Goal: Use online tool/utility: Utilize a website feature to perform a specific function

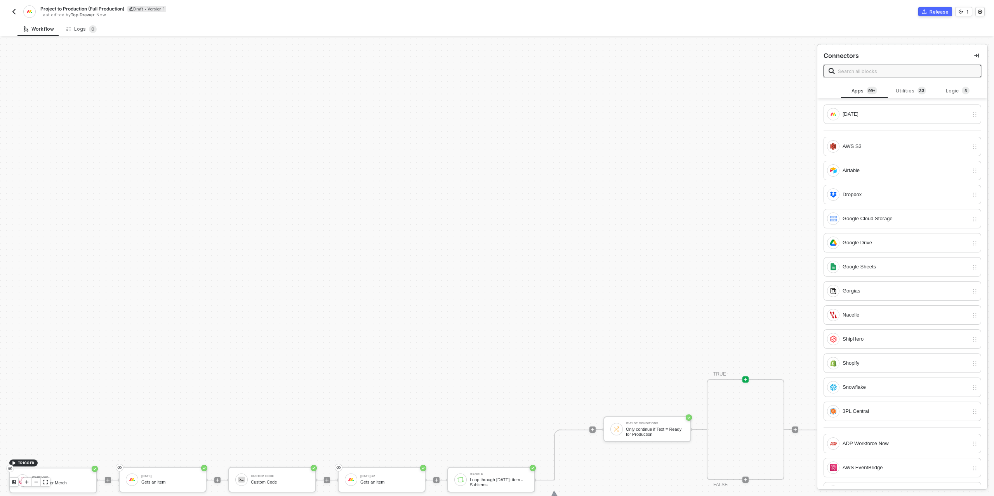
scroll to position [237, 0]
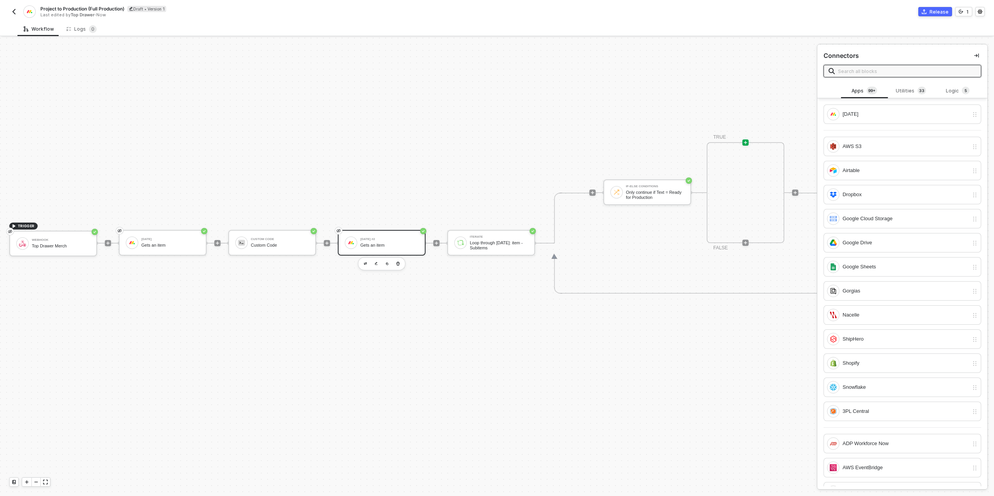
click at [389, 241] on div "[DATE] #2 Gets an item" at bounding box center [389, 242] width 58 height 15
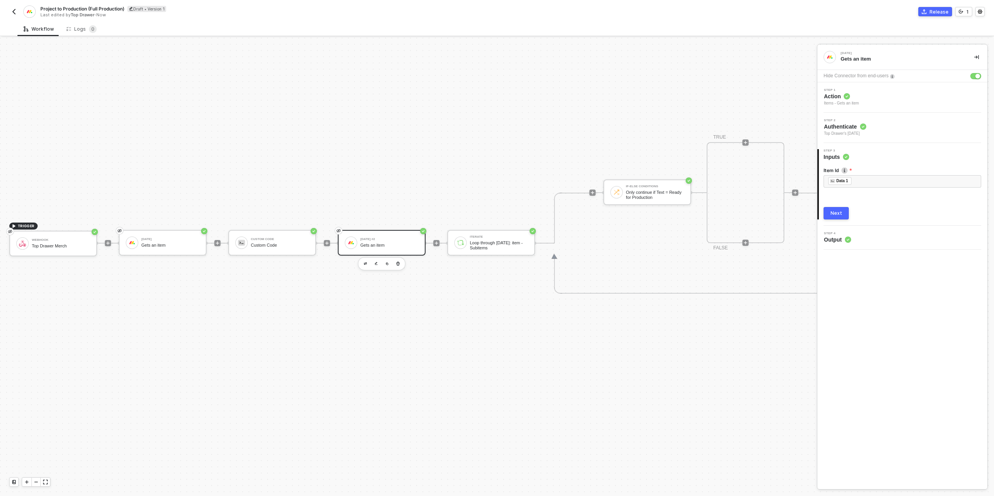
click at [833, 213] on div "Next" at bounding box center [837, 213] width 12 height 6
click at [845, 213] on button "Show Sample Output Data" at bounding box center [903, 210] width 158 height 12
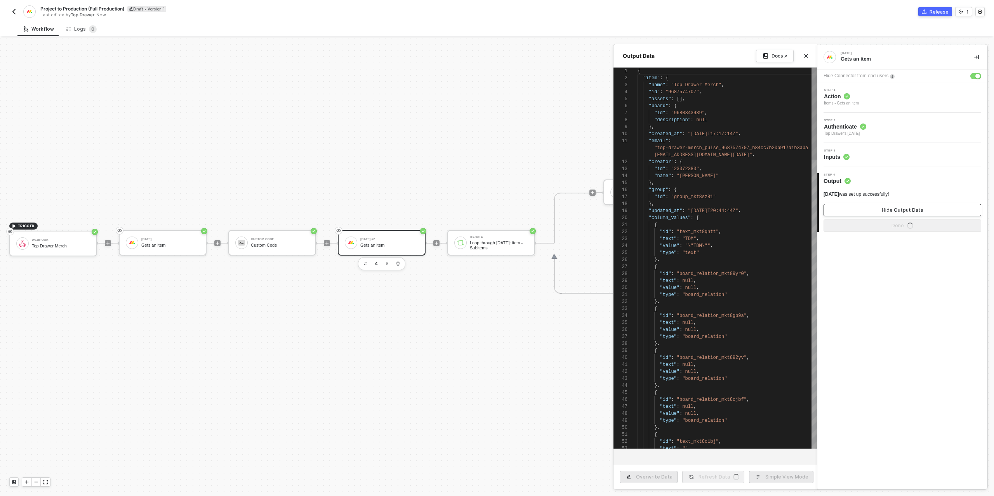
scroll to position [70, 0]
type textarea ""updated_at": "[DATE]T20:44:44Z", "column_values": [ { "id": "text_mkt8qntt", "…"
drag, startPoint x: 718, startPoint y: 232, endPoint x: 660, endPoint y: 230, distance: 58.3
click at [518, 136] on div at bounding box center [497, 267] width 994 height 458
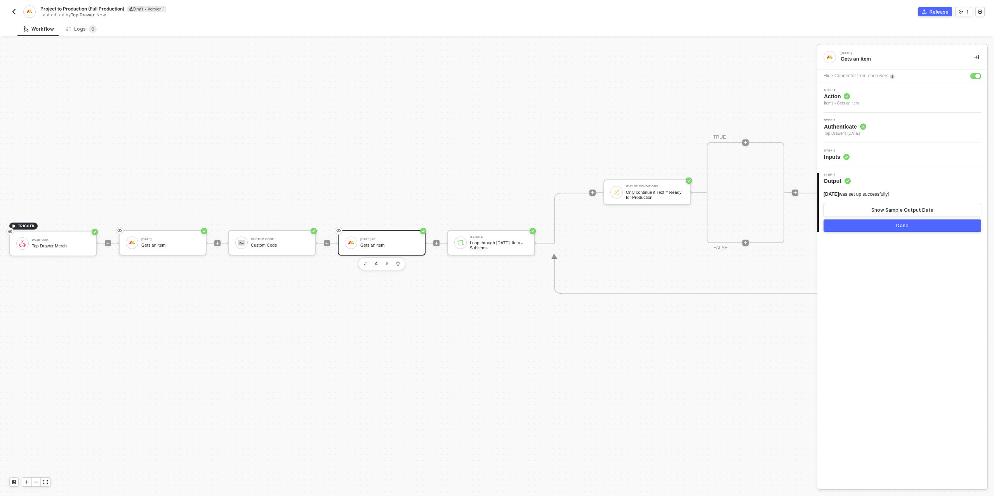
scroll to position [237, 83]
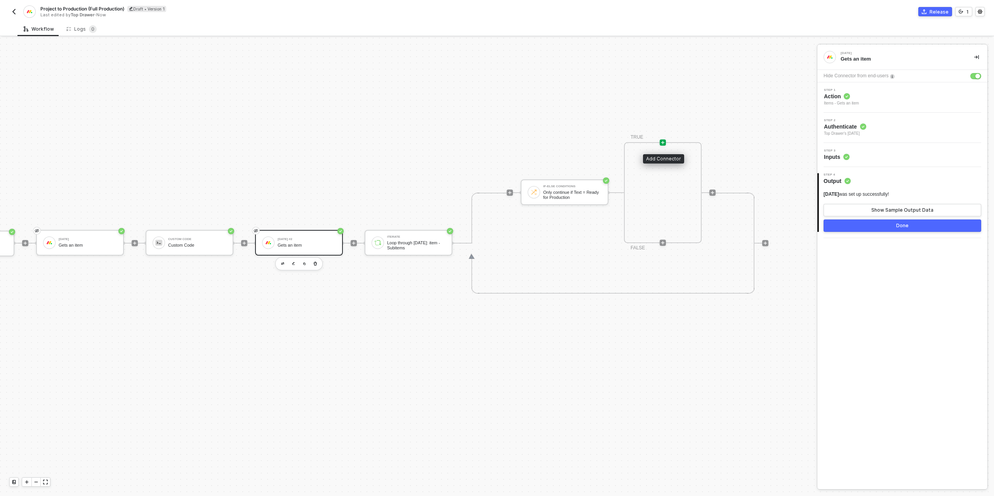
click at [663, 144] on icon "icon-play" at bounding box center [663, 142] width 5 height 5
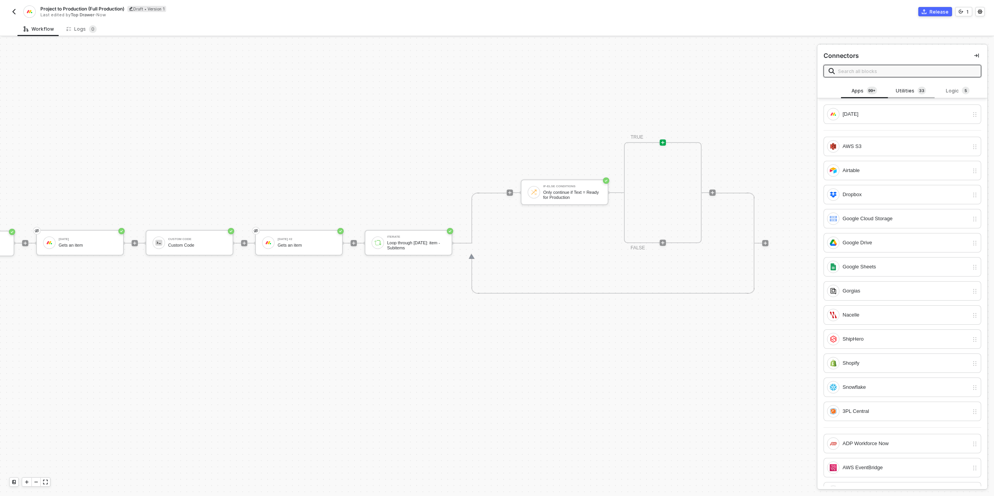
click at [924, 92] on sup "3 3" at bounding box center [922, 91] width 9 height 8
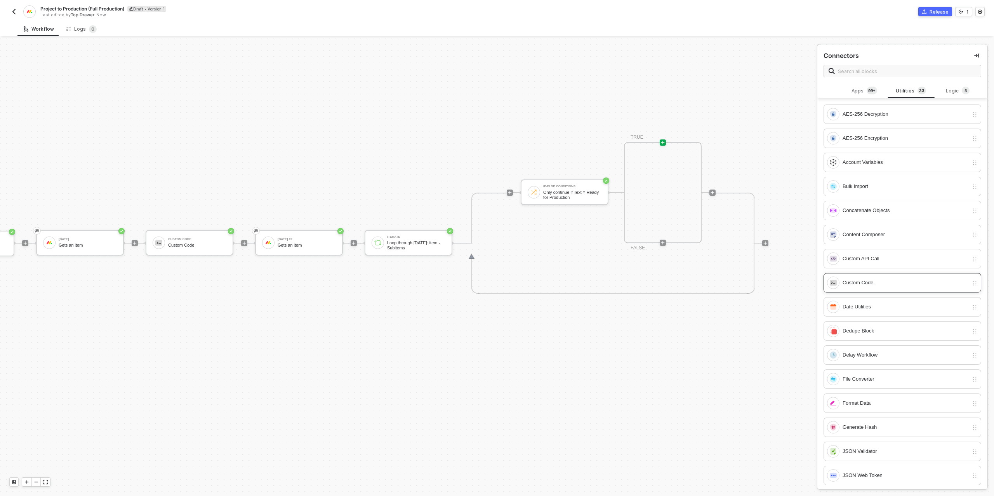
click at [889, 277] on div "Custom Code" at bounding box center [898, 283] width 142 height 12
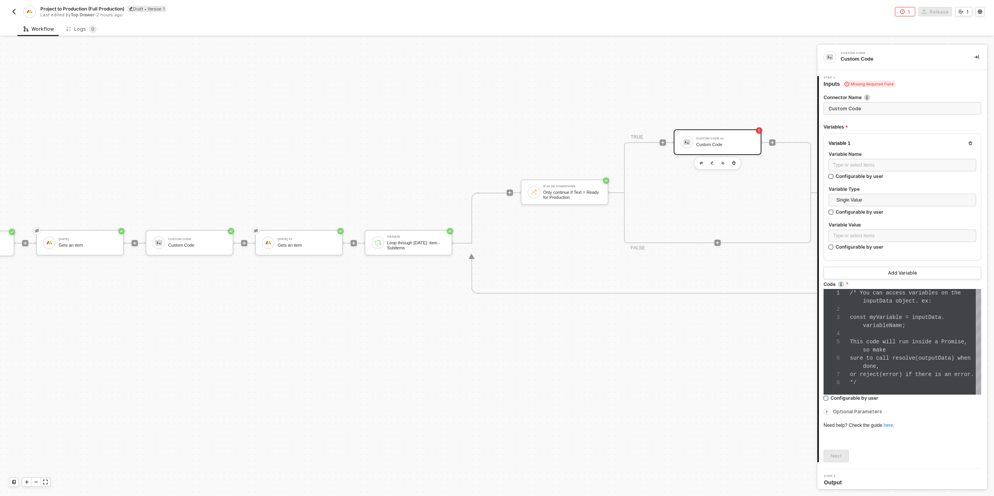
scroll to position [49, 0]
click at [866, 200] on span "Single Value" at bounding box center [904, 200] width 135 height 12
click at [863, 230] on div "Entire Block Output" at bounding box center [903, 228] width 136 height 9
click at [864, 233] on div "Search" at bounding box center [903, 236] width 148 height 12
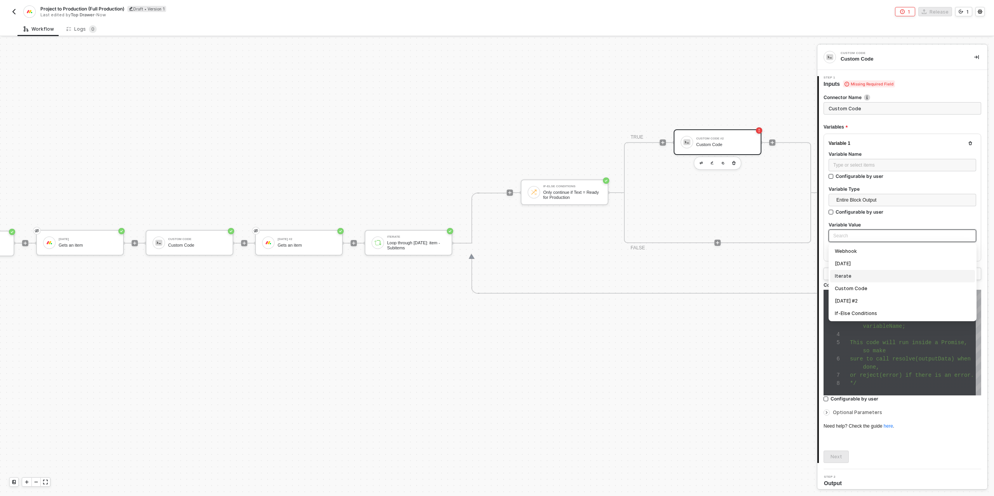
scroll to position [3, 0]
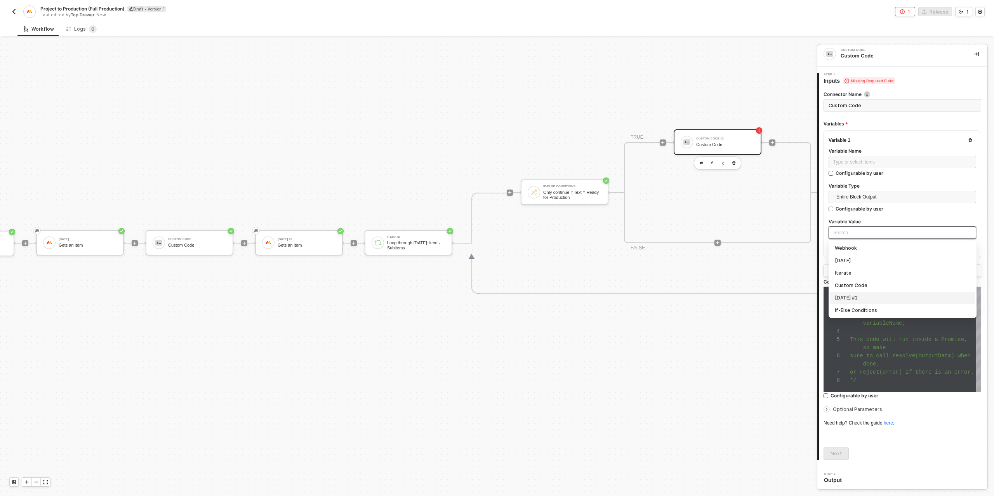
click at [868, 296] on div "[DATE] #2" at bounding box center [903, 298] width 136 height 9
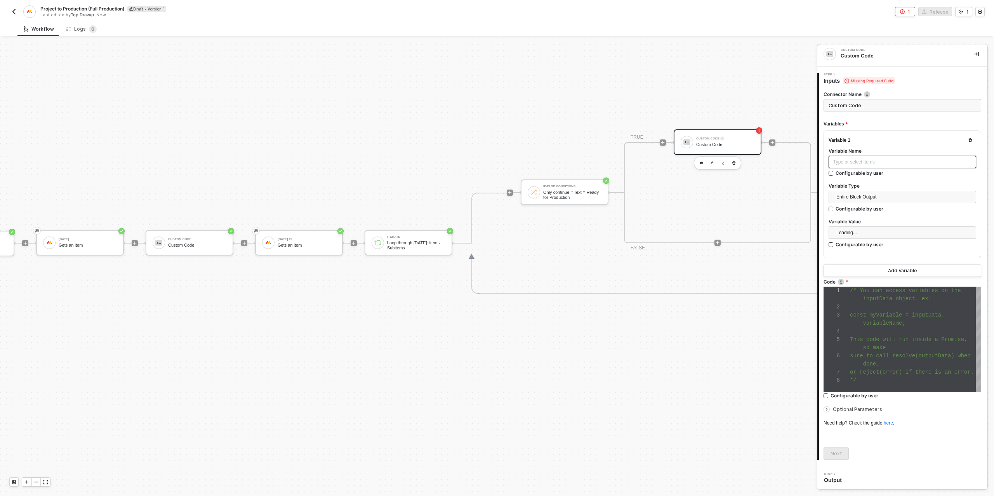
click at [857, 162] on div "Type or select items ﻿" at bounding box center [902, 161] width 138 height 7
click at [895, 270] on div "Add Variable" at bounding box center [902, 271] width 29 height 6
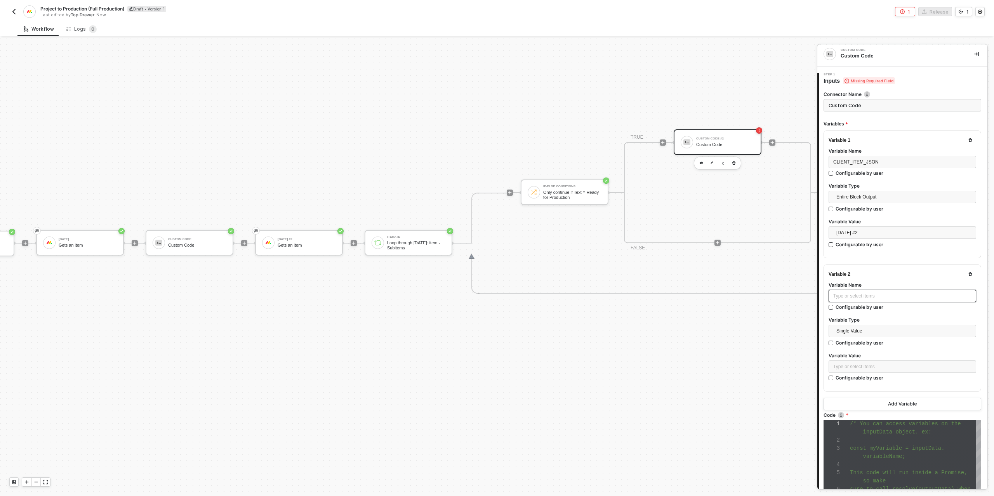
click at [854, 295] on div "Type or select items ﻿" at bounding box center [902, 295] width 138 height 7
click at [854, 329] on span "Single Value" at bounding box center [904, 331] width 135 height 12
click at [854, 355] on div "Entire Block Output" at bounding box center [903, 359] width 136 height 9
click at [850, 363] on div "Loading..." at bounding box center [903, 366] width 148 height 12
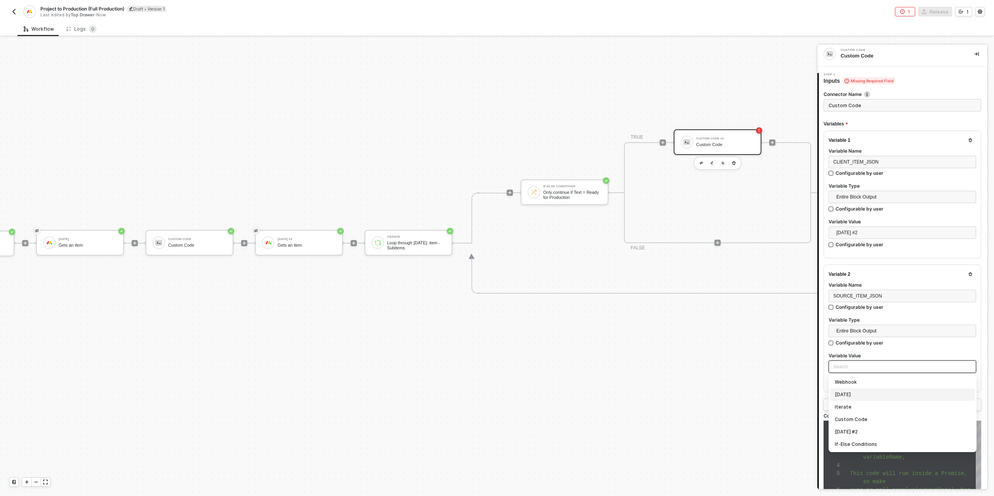
click at [858, 391] on div "[DATE]" at bounding box center [903, 394] width 136 height 9
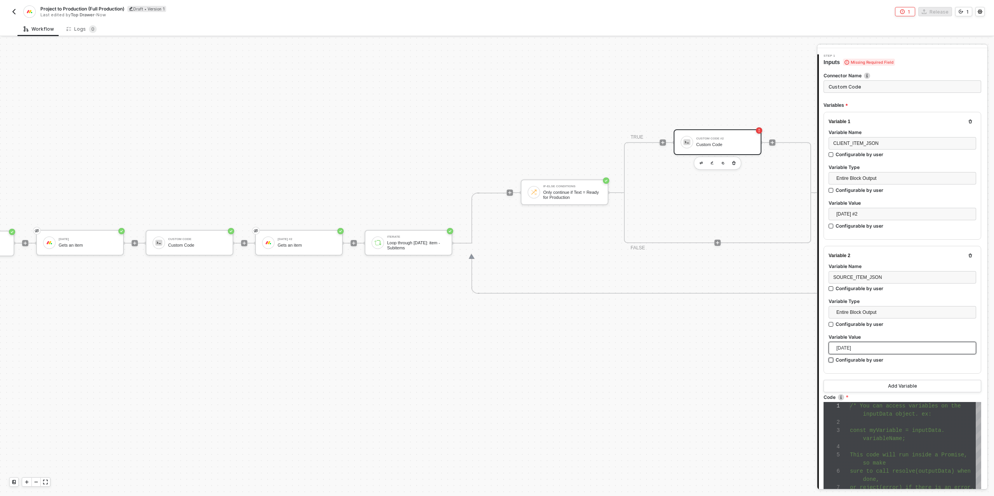
scroll to position [24, 0]
click at [882, 383] on button "Add Variable" at bounding box center [903, 383] width 158 height 12
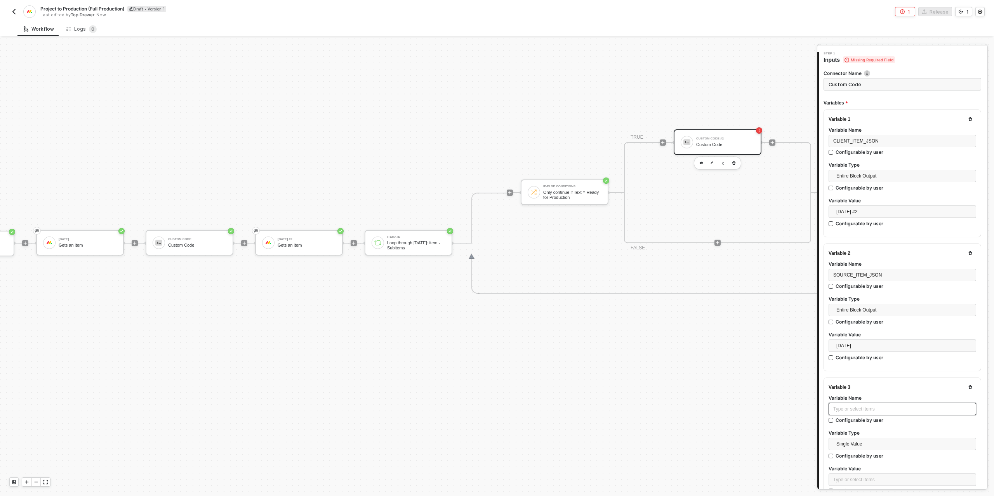
click at [852, 406] on div "Type or select items ﻿" at bounding box center [902, 408] width 138 height 7
click at [858, 438] on span "Single Value" at bounding box center [904, 444] width 135 height 12
click at [859, 469] on div "Entire Block Output" at bounding box center [903, 472] width 136 height 9
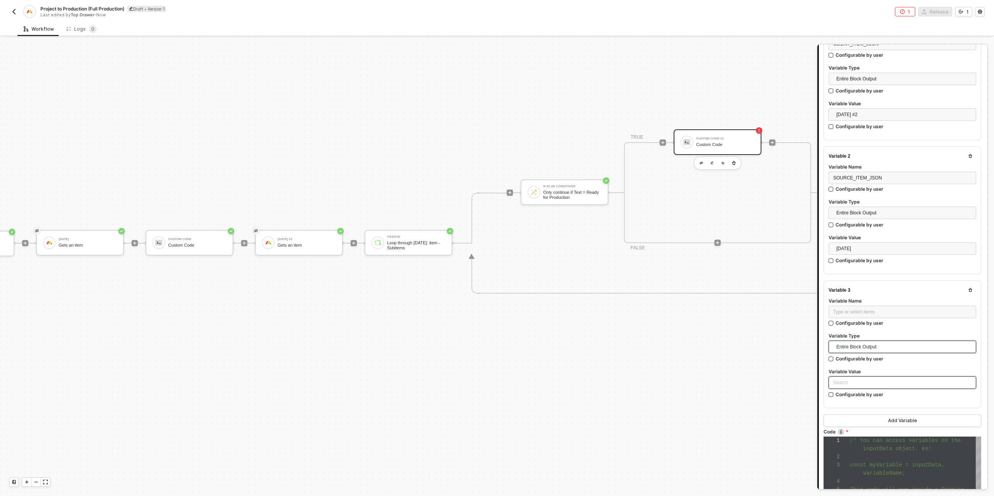
click at [851, 384] on div "Search" at bounding box center [903, 382] width 148 height 12
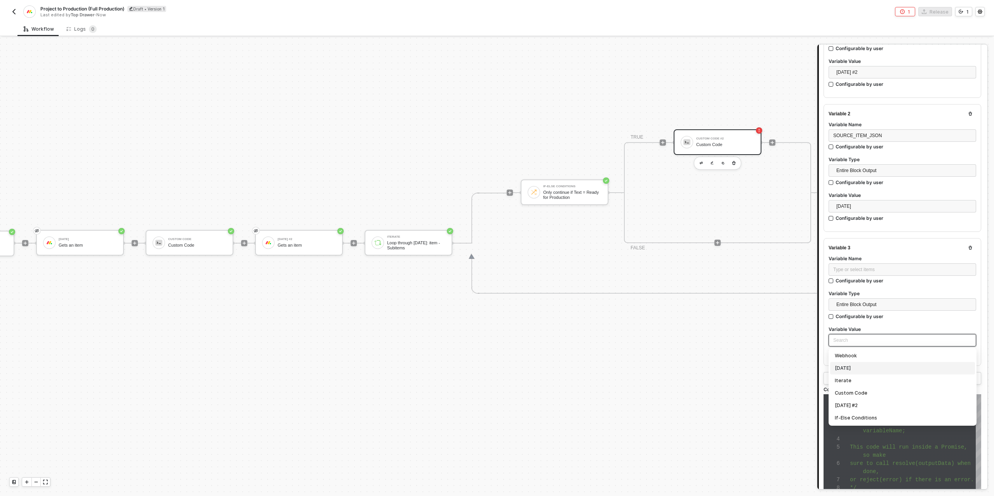
scroll to position [176, 0]
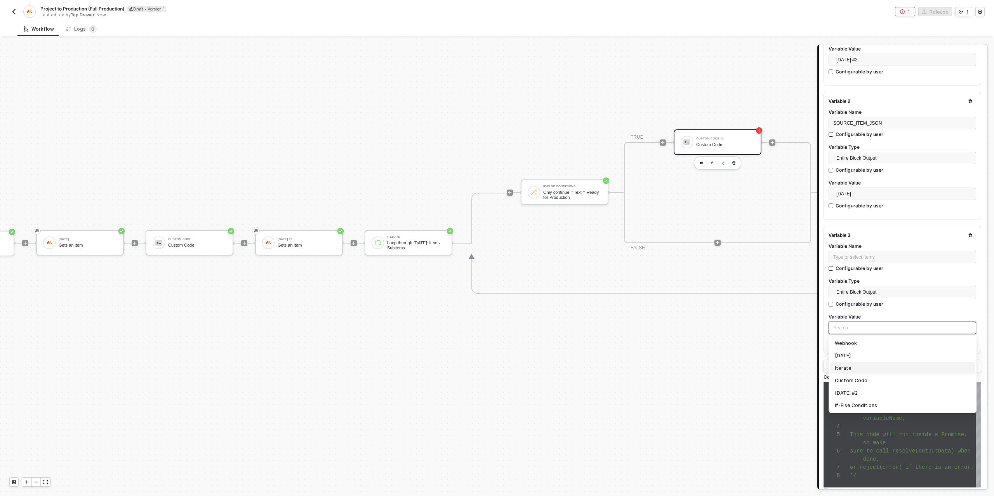
click at [845, 369] on div "Iterate" at bounding box center [903, 368] width 136 height 9
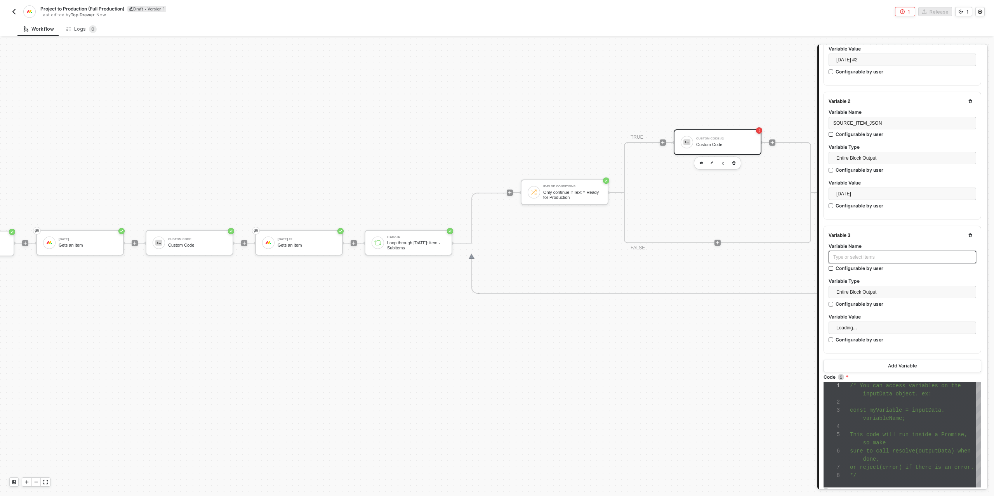
click at [843, 255] on div "Type or select items ﻿" at bounding box center [902, 257] width 138 height 7
click at [888, 363] on div "Add Variable" at bounding box center [902, 366] width 29 height 6
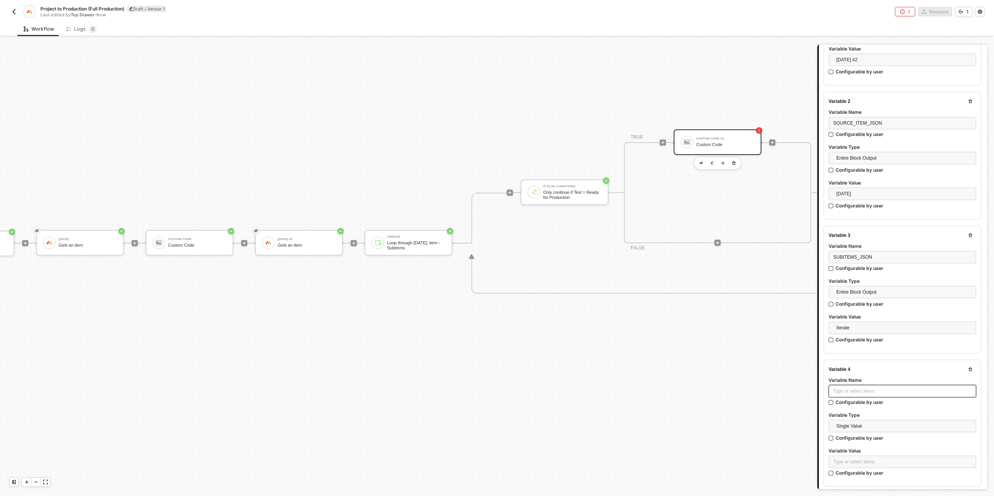
click at [849, 388] on div "Type or select items ﻿" at bounding box center [902, 391] width 138 height 7
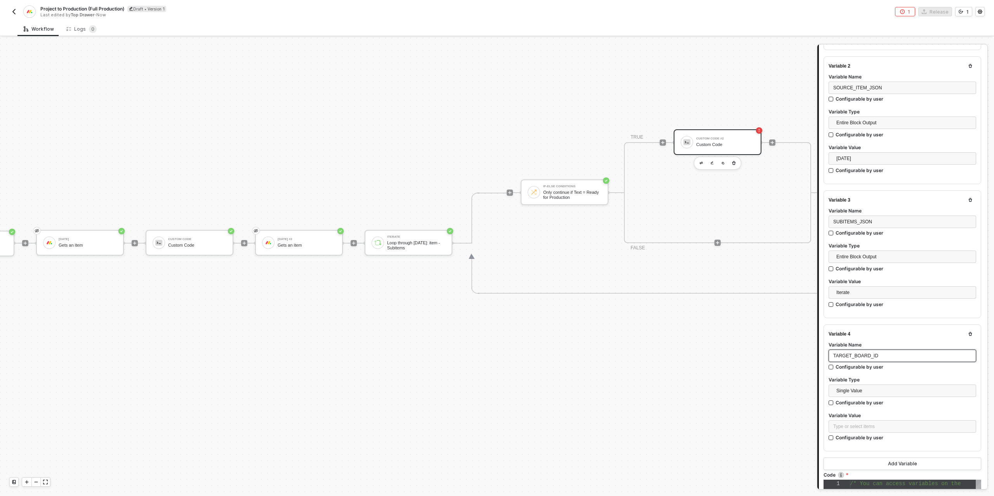
scroll to position [258, 0]
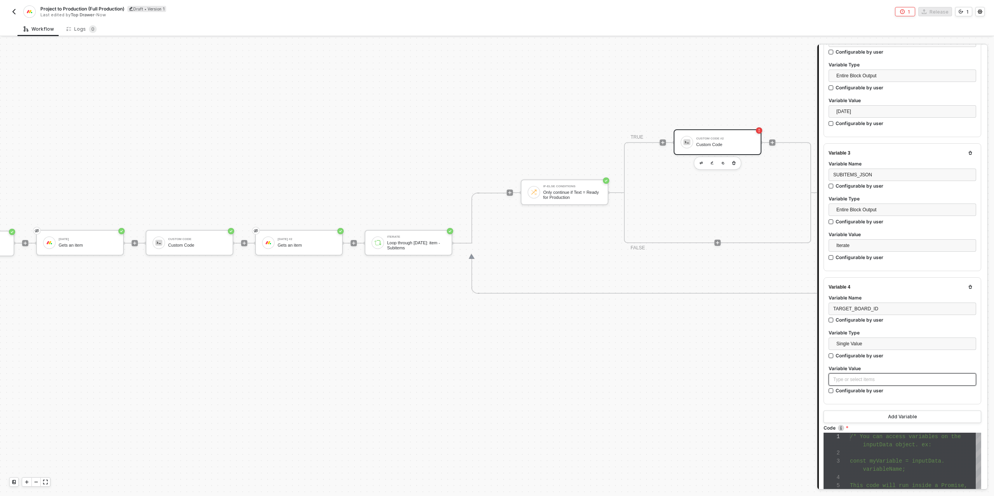
click at [865, 381] on div "Type or select items ﻿" at bounding box center [903, 379] width 148 height 12
click at [866, 377] on div "Type or select items ﻿" at bounding box center [902, 379] width 138 height 7
click at [879, 416] on button "Add Variable" at bounding box center [903, 417] width 158 height 12
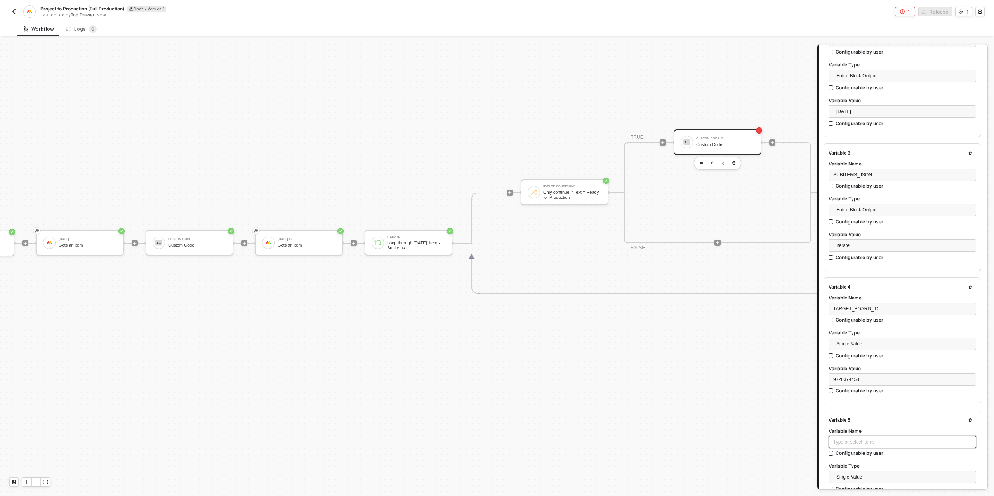
click at [857, 438] on div "Type or select items ﻿" at bounding box center [902, 441] width 138 height 7
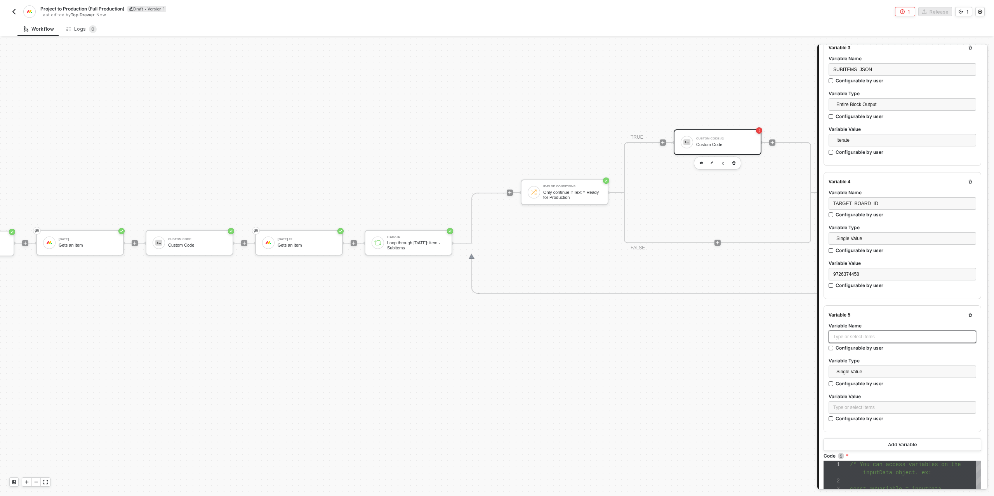
click at [860, 334] on div "Type or select items ﻿" at bounding box center [902, 336] width 138 height 7
click at [847, 407] on div "Type or select items ﻿" at bounding box center [902, 407] width 138 height 7
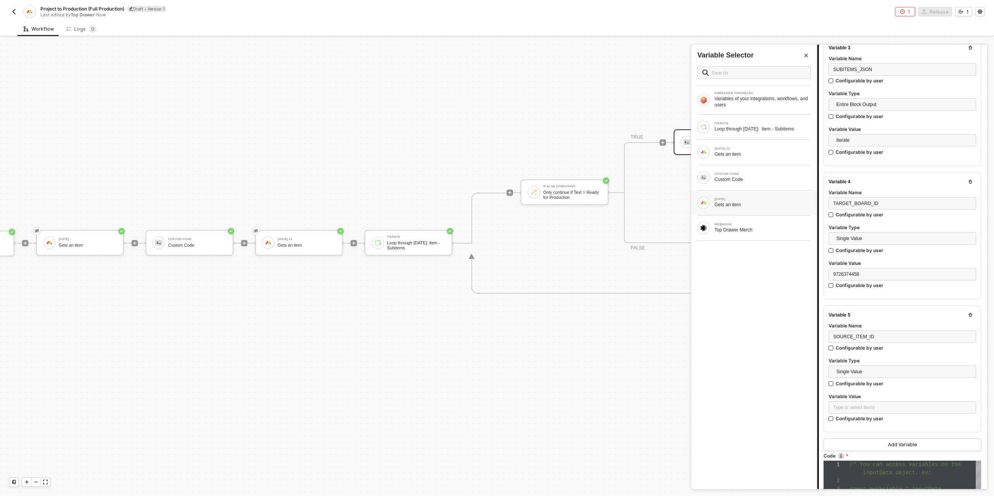
click at [729, 198] on div "[DATE]" at bounding box center [763, 199] width 96 height 3
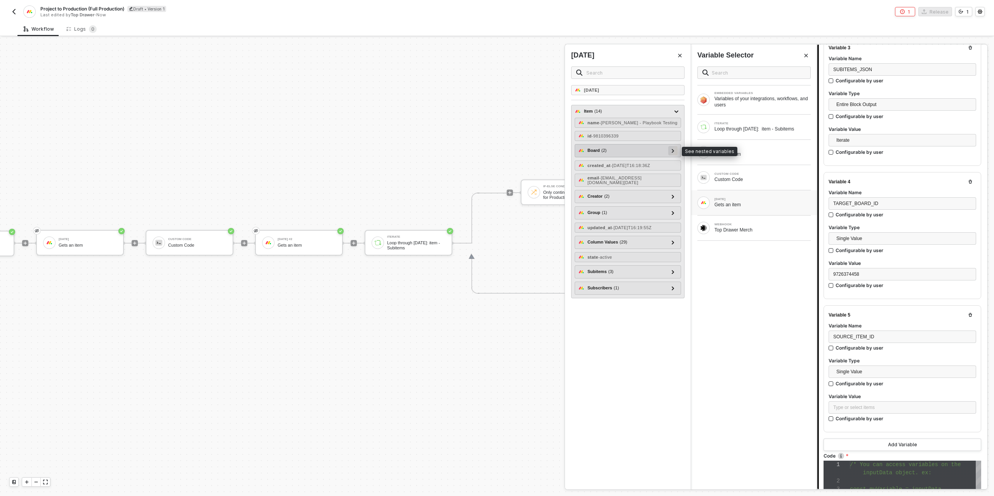
click at [673, 149] on icon at bounding box center [673, 151] width 3 height 4
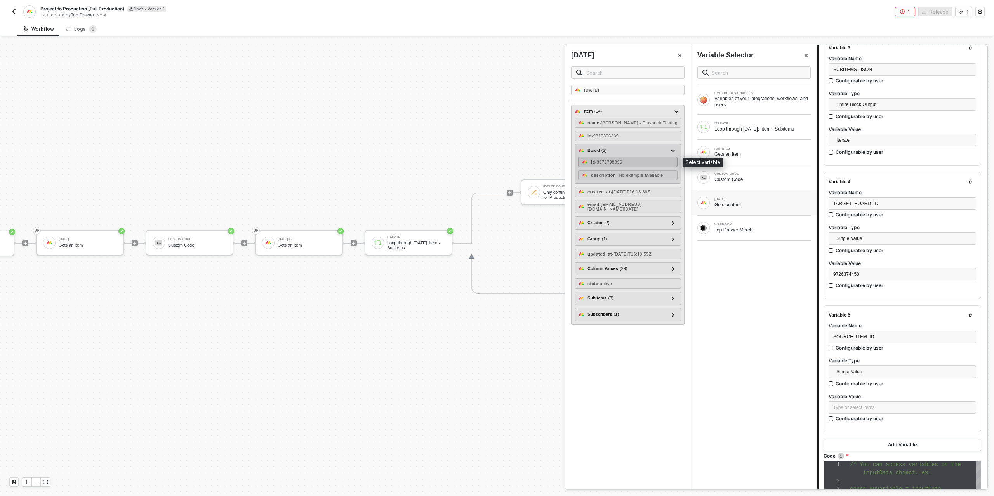
click at [622, 162] on span "- 8970708896" at bounding box center [608, 162] width 27 height 5
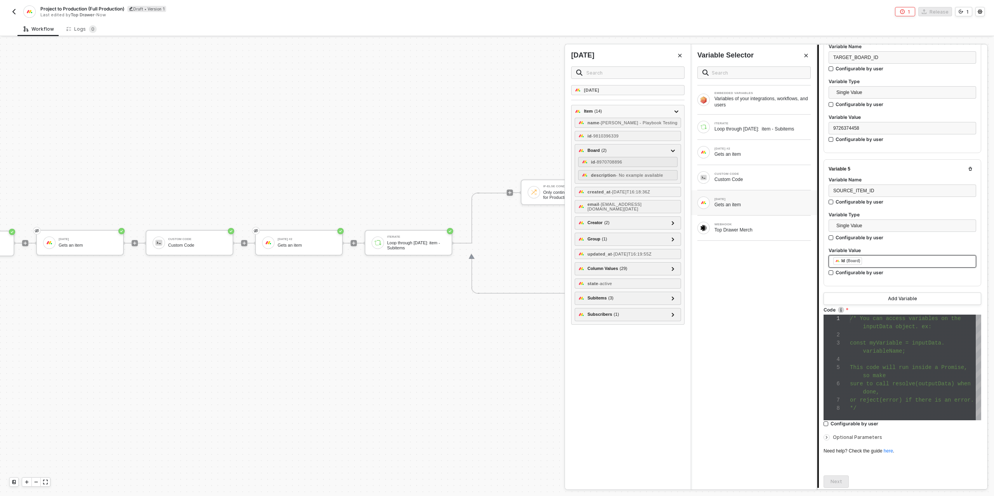
scroll to position [535, 0]
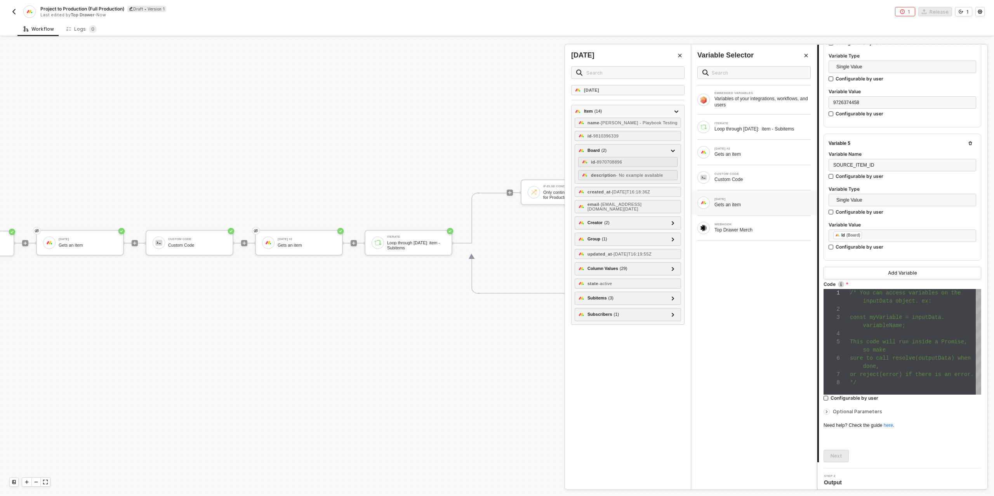
click at [915, 309] on div at bounding box center [915, 309] width 131 height 8
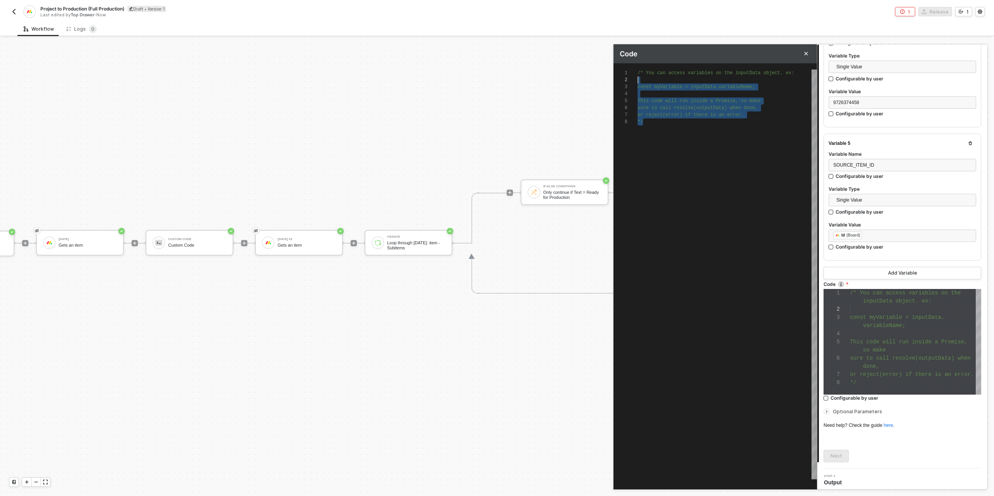
scroll to position [0, 0]
drag, startPoint x: 670, startPoint y: 127, endPoint x: 628, endPoint y: 67, distance: 73.8
click at [628, 67] on div "1 2 3 4 5 6 7 8 /* · You · can · access · variables · on · the · inputData · ob…" at bounding box center [716, 268] width 204 height 410
paste textarea "boardId: targetBoardId, itemName, columnValues: JSON.stringify(colVals) }); } r…"
type textarea "/* Build target items (one per source subitem) from [DATE] → Alloy webhook payl…"
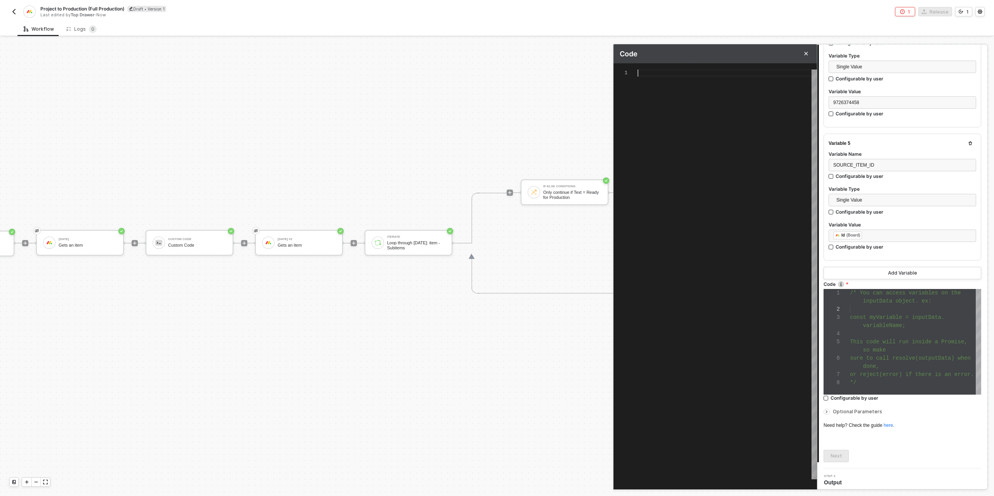
type textarea "boardId: targetBoardId, itemName, columnValues: JSON.stringify(colVals) }); } r…"
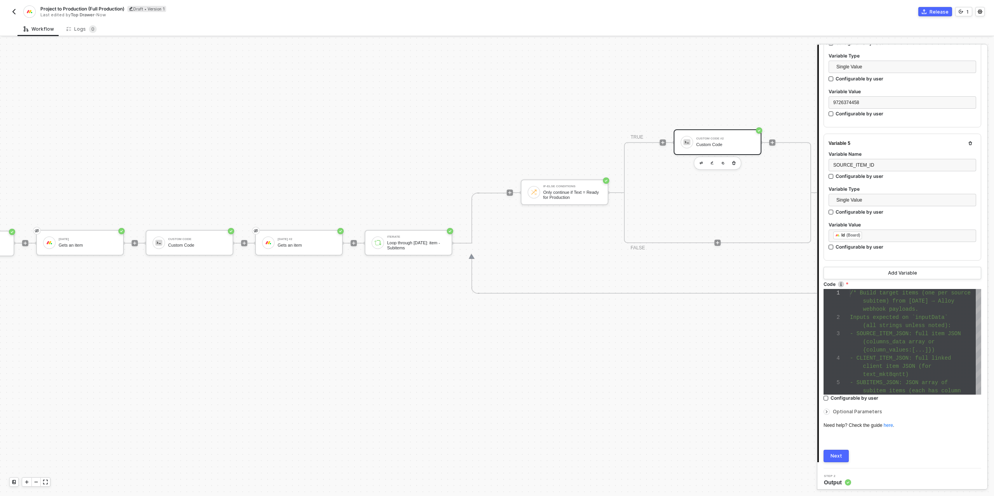
click at [838, 453] on div "Next" at bounding box center [837, 456] width 12 height 6
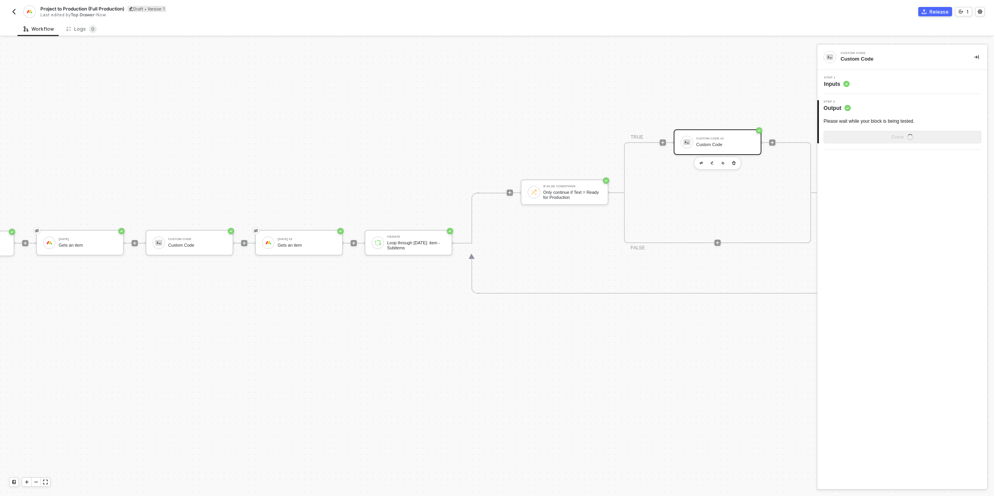
scroll to position [0, 0]
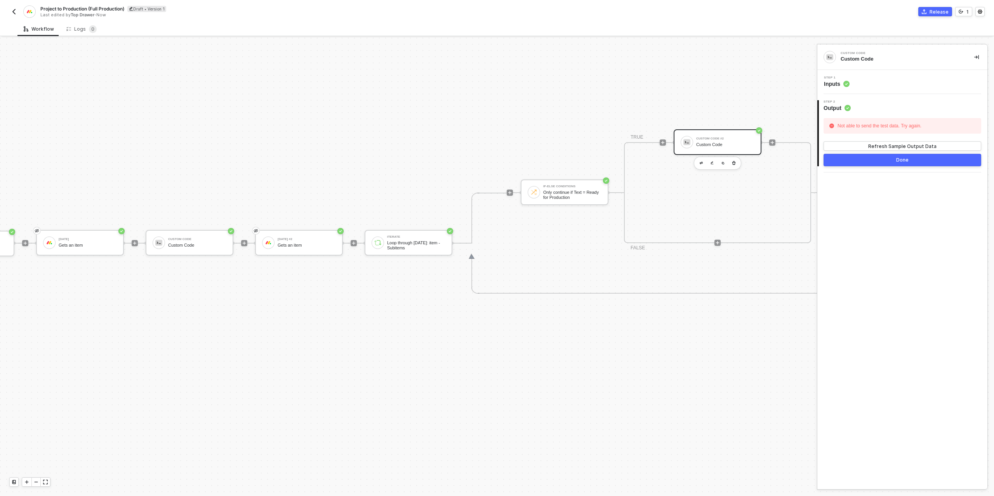
click at [868, 78] on div "Step 1 Inputs" at bounding box center [903, 82] width 168 height 12
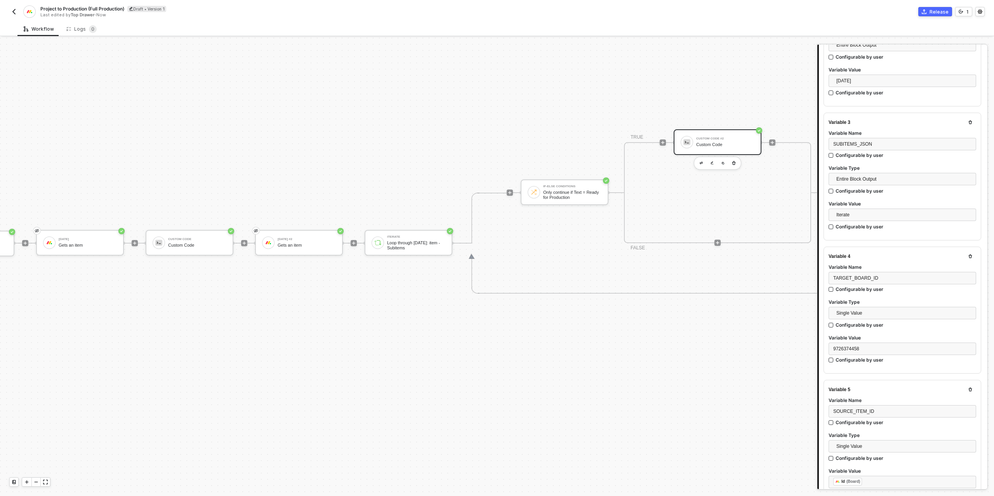
scroll to position [353, 0]
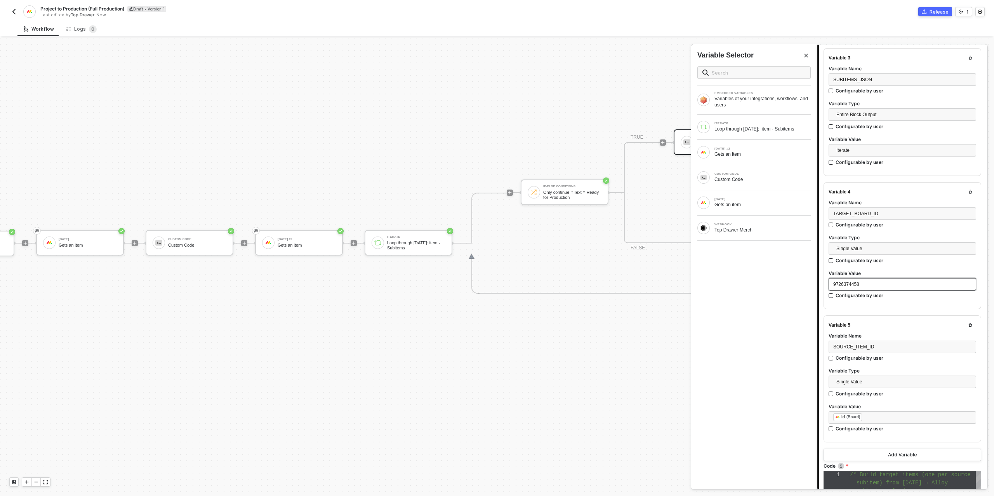
click at [877, 281] on div "9726374458" at bounding box center [902, 284] width 138 height 7
click at [832, 280] on div "9726374458"" at bounding box center [903, 284] width 148 height 12
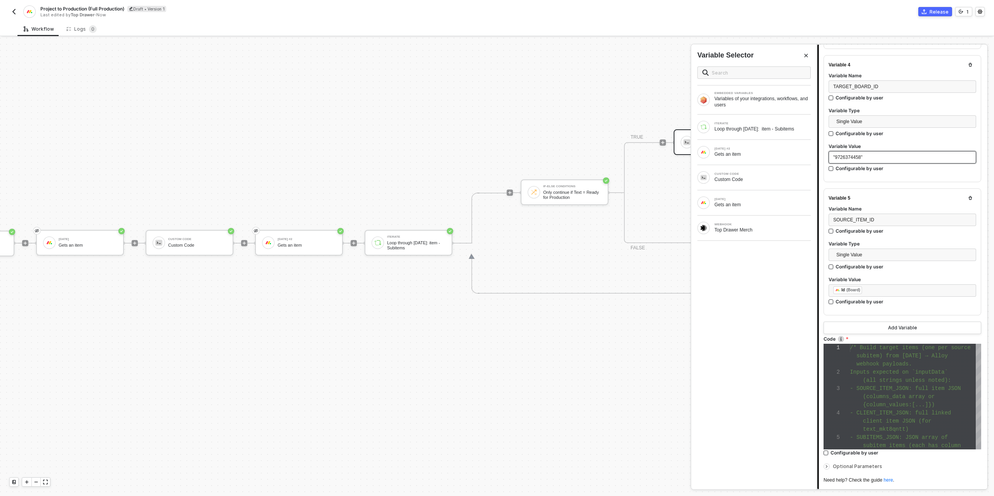
scroll to position [535, 0]
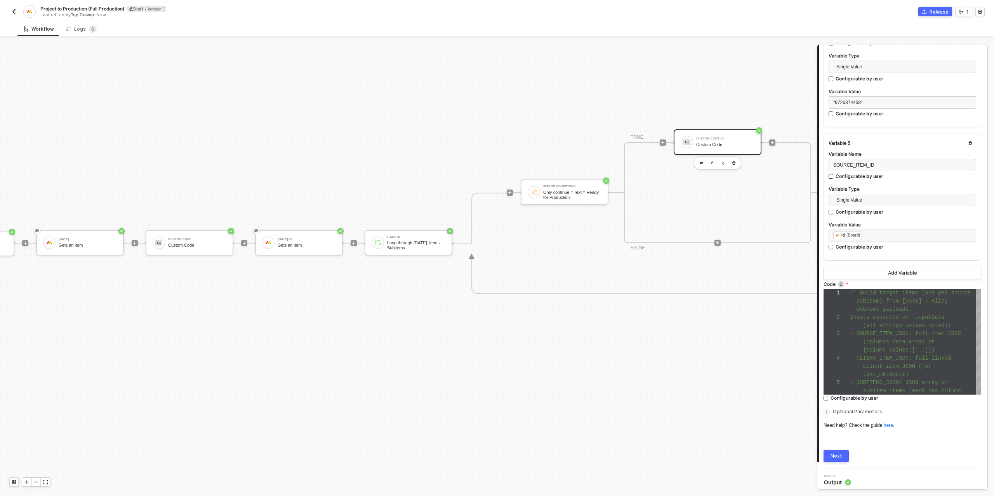
click at [832, 453] on div "Next" at bounding box center [837, 456] width 12 height 6
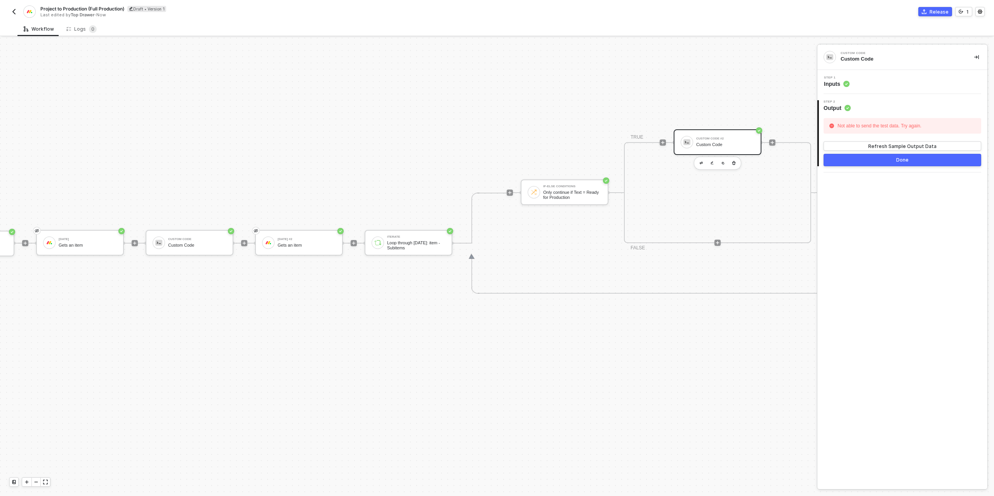
click at [850, 84] on div "Step 1 Inputs" at bounding box center [903, 82] width 168 height 12
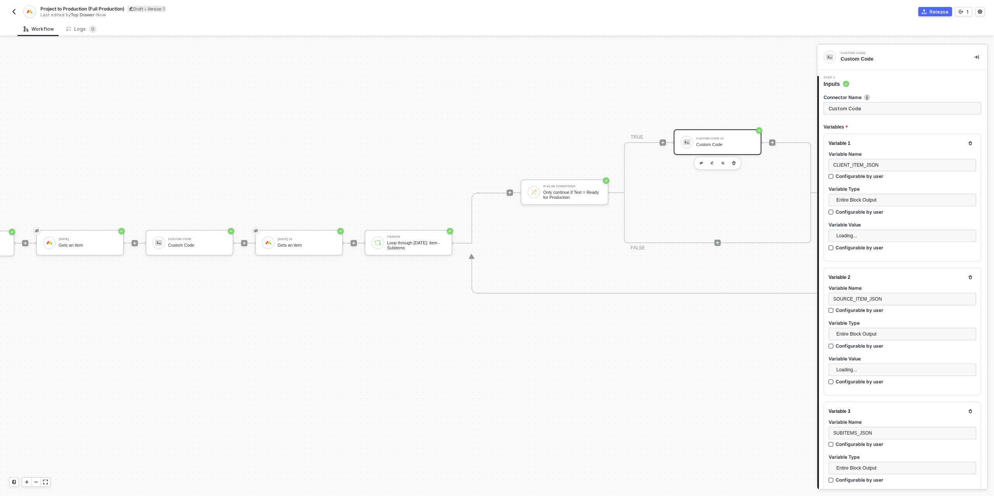
scroll to position [24, 0]
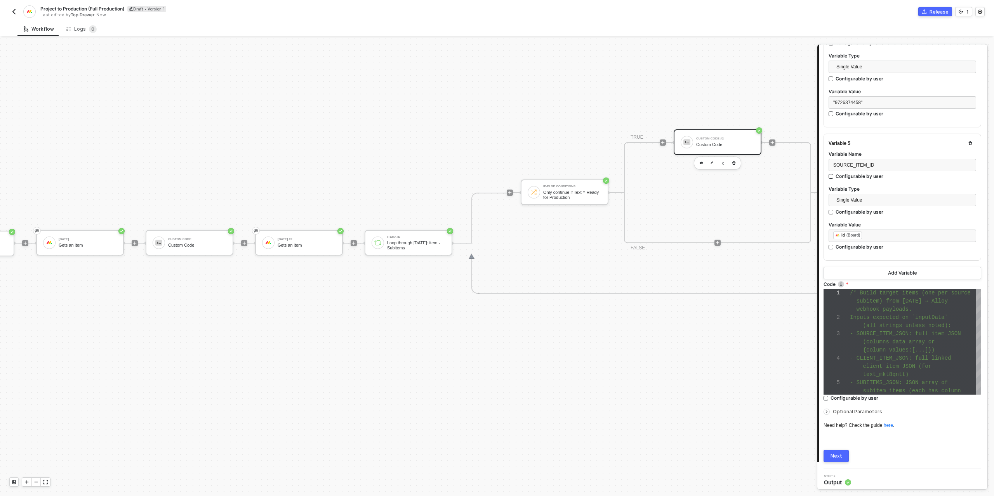
click at [826, 409] on icon "icon-arrow-right-small" at bounding box center [827, 411] width 5 height 5
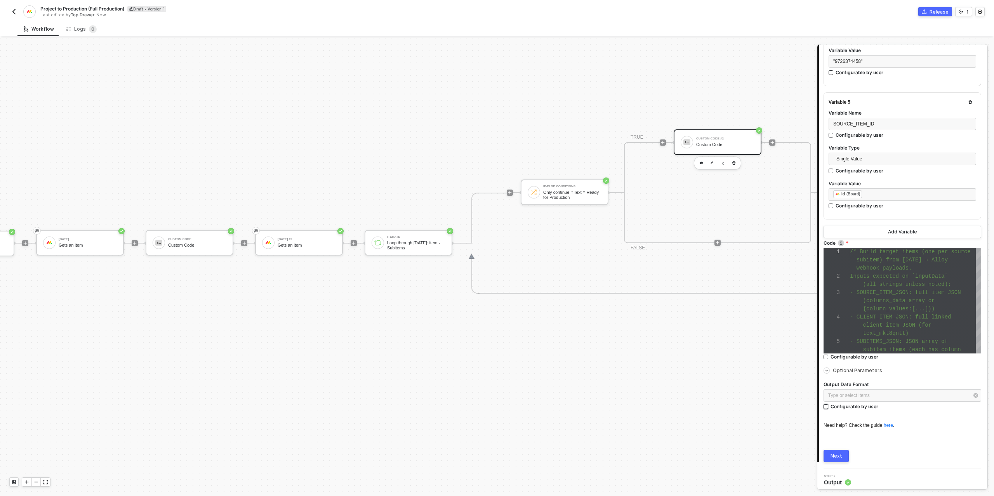
scroll to position [573, 0]
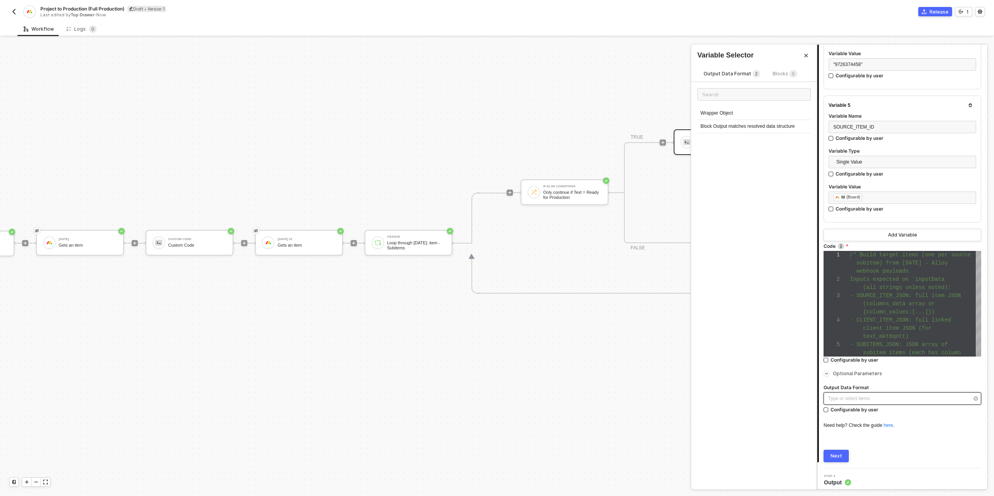
click at [838, 399] on div "Type or select items ﻿" at bounding box center [903, 398] width 158 height 12
click at [728, 127] on div "Block Output matches resolved data structure" at bounding box center [754, 126] width 113 height 13
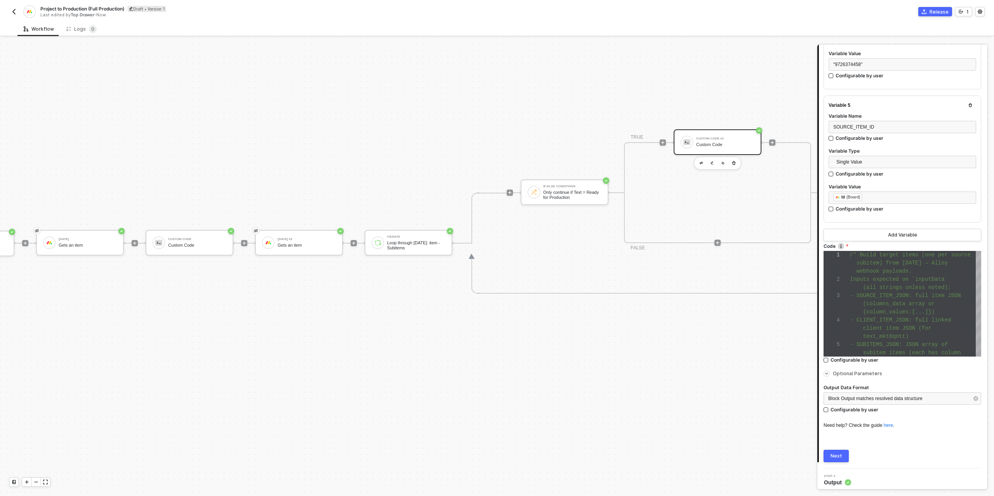
click at [837, 456] on div "Next" at bounding box center [837, 456] width 12 height 6
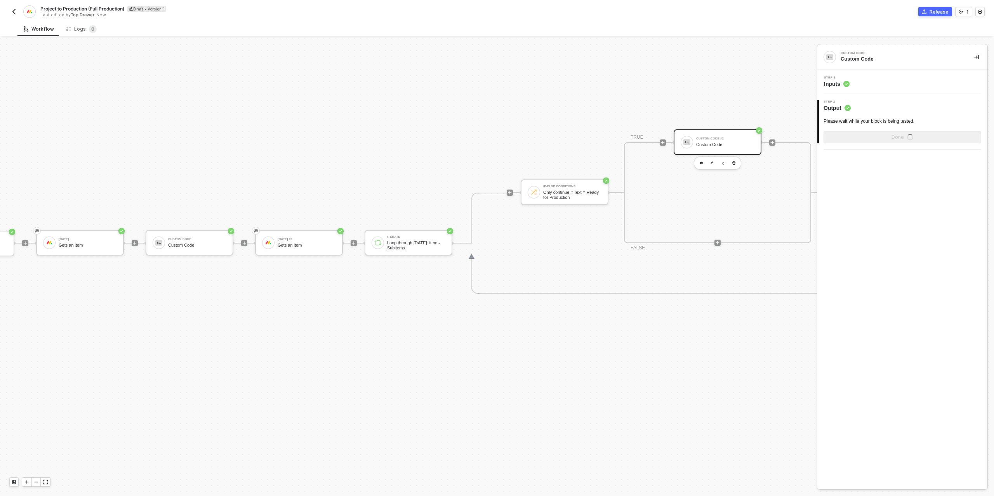
scroll to position [0, 0]
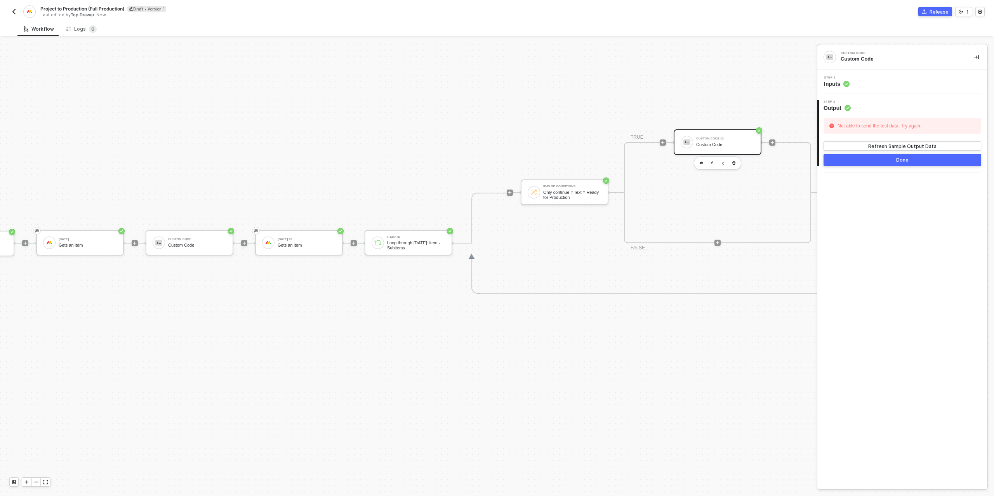
click at [870, 88] on div "Step 1 Inputs" at bounding box center [903, 82] width 170 height 24
click at [875, 82] on div "Step 1 Inputs" at bounding box center [903, 82] width 168 height 12
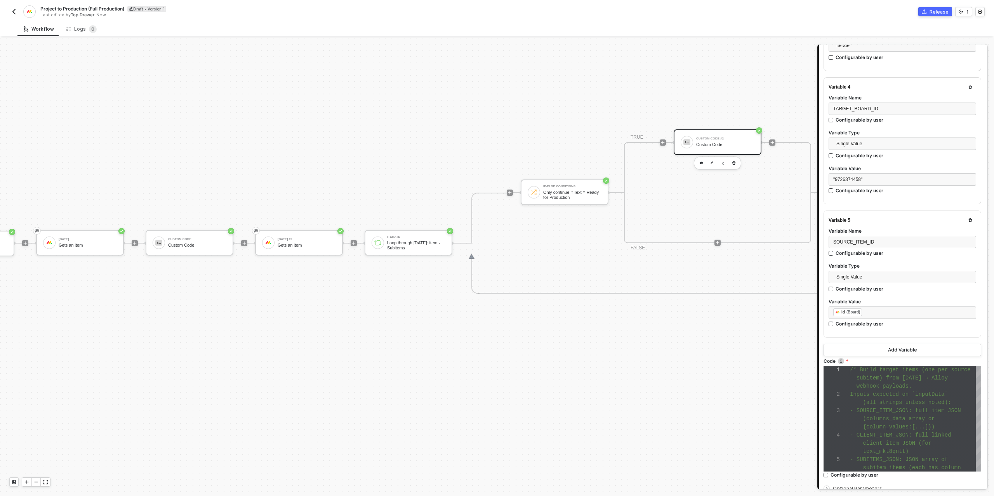
scroll to position [535, 0]
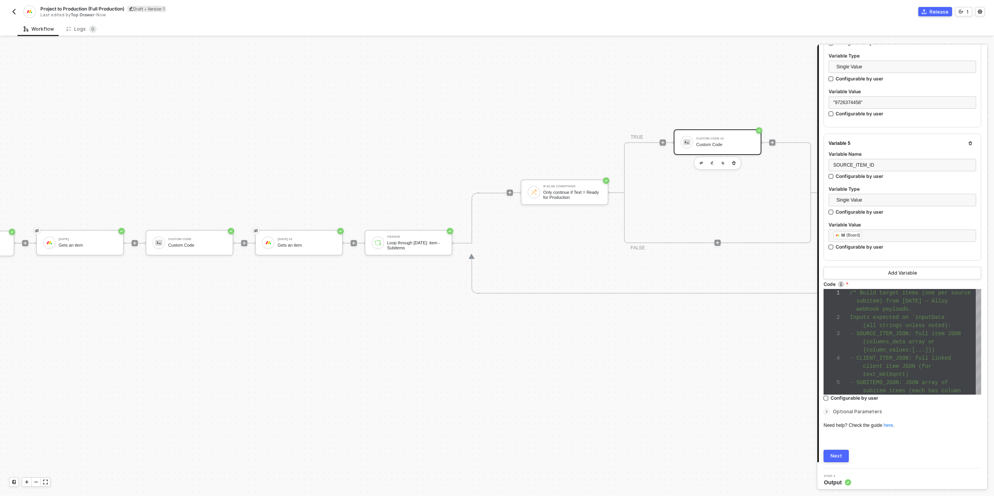
click at [826, 409] on div at bounding box center [827, 412] width 6 height 6
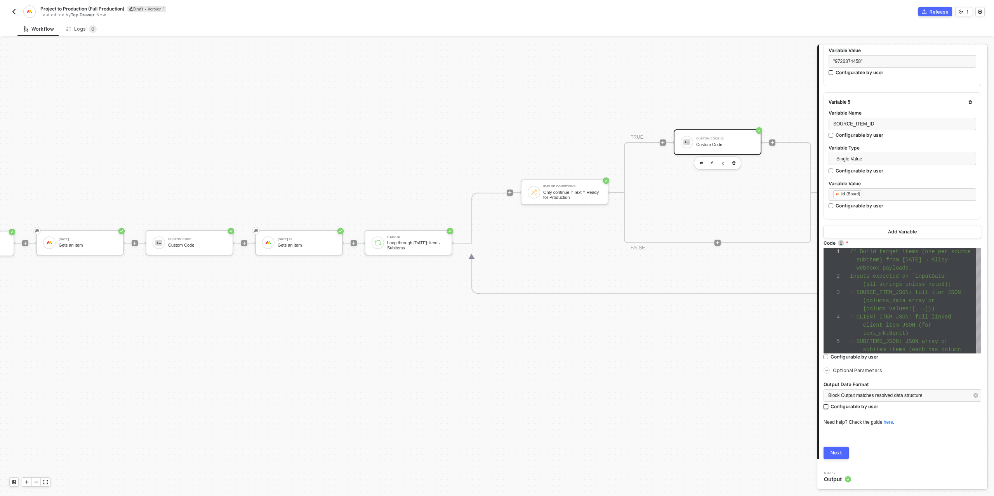
scroll to position [573, 0]
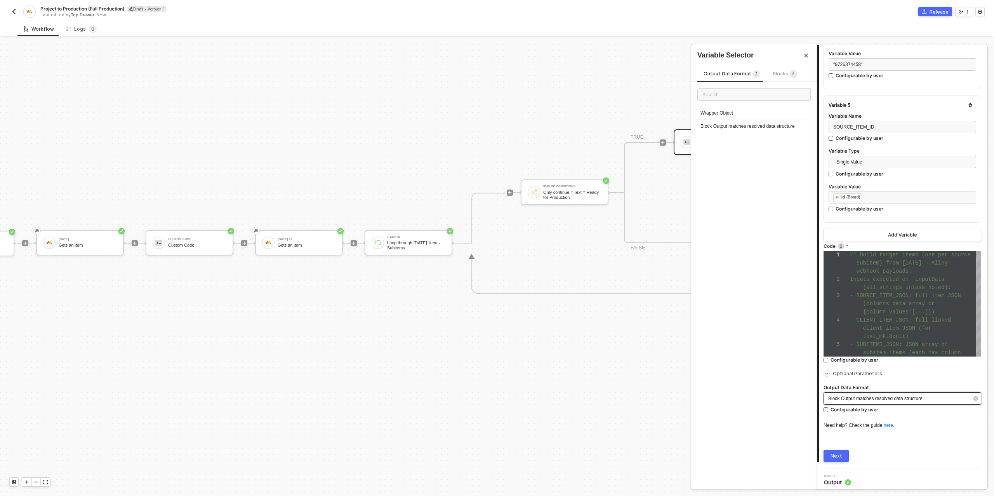
click at [847, 398] on div "Block Output matches resolved data structure" at bounding box center [898, 398] width 141 height 7
click at [736, 117] on div "Wrapper Object" at bounding box center [754, 113] width 113 height 13
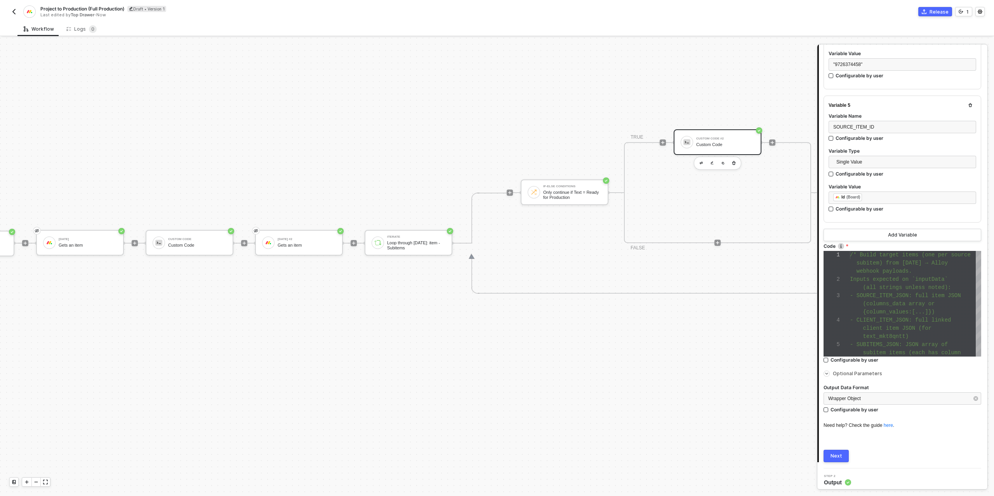
click at [835, 456] on div "Next" at bounding box center [837, 456] width 12 height 6
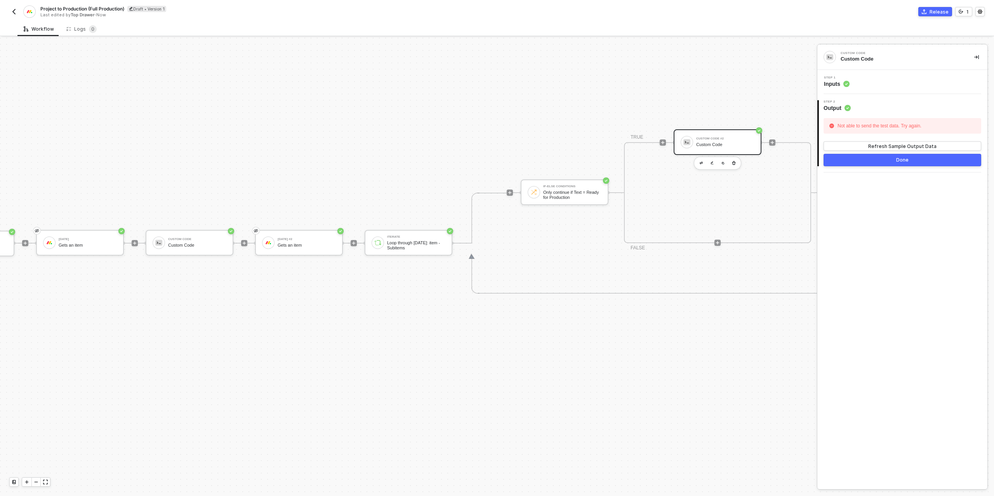
click at [851, 86] on div "Step 1 Inputs" at bounding box center [903, 82] width 168 height 12
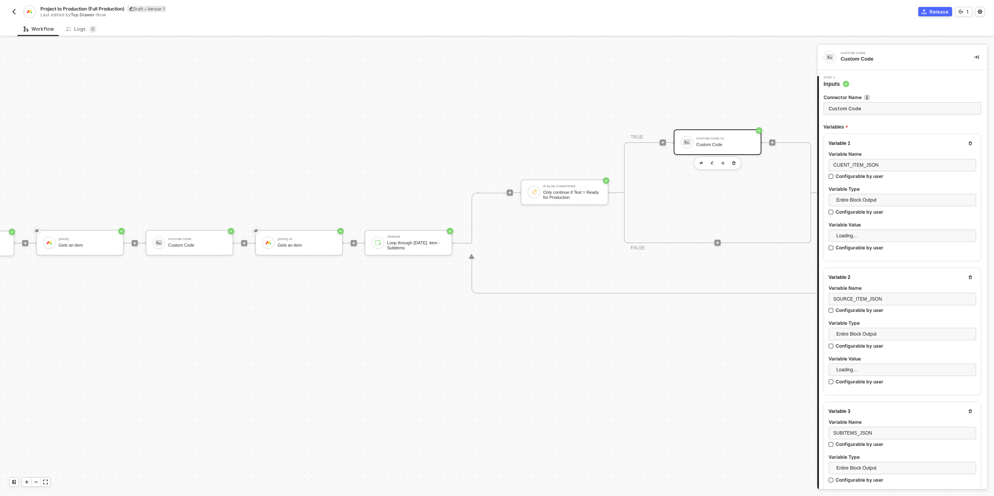
type textarea "/* Build target items (one per source subitem) from [DATE] → Alloy webhook payl…"
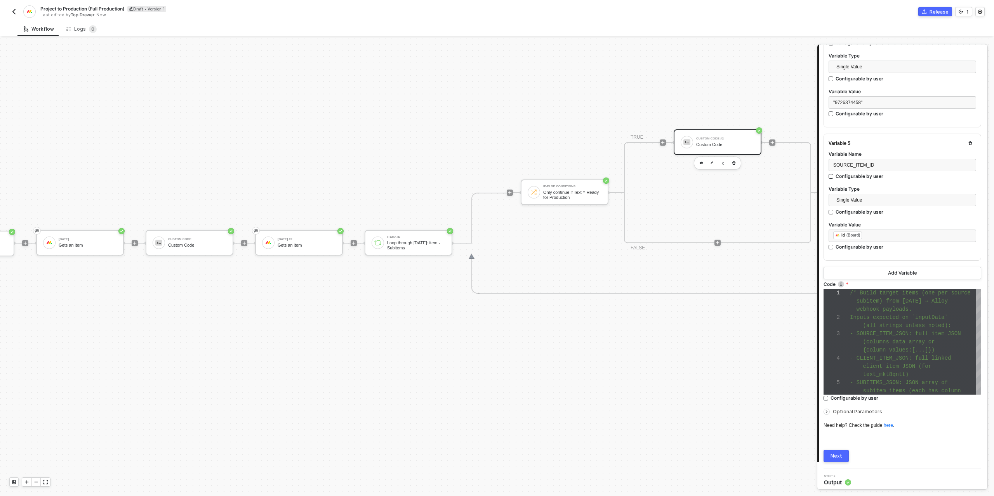
click at [825, 409] on icon "icon-arrow-right-small" at bounding box center [827, 411] width 5 height 5
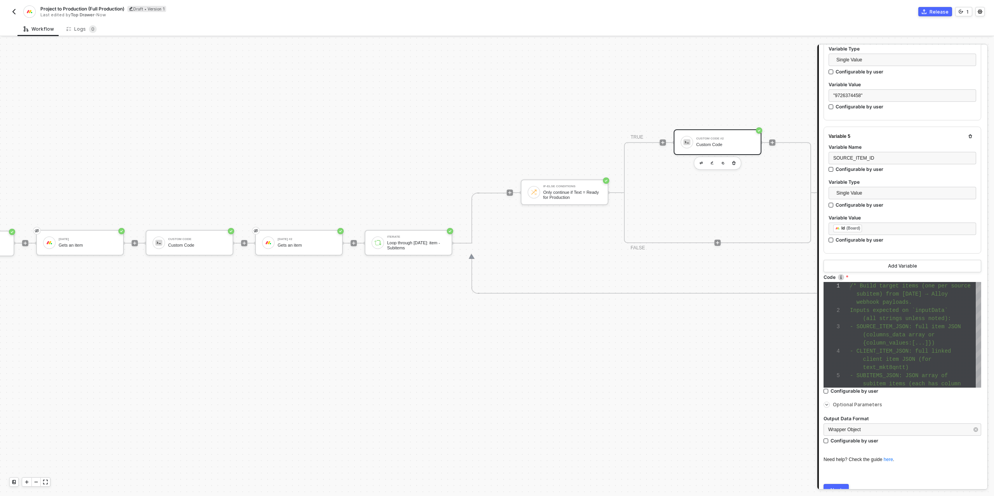
scroll to position [573, 0]
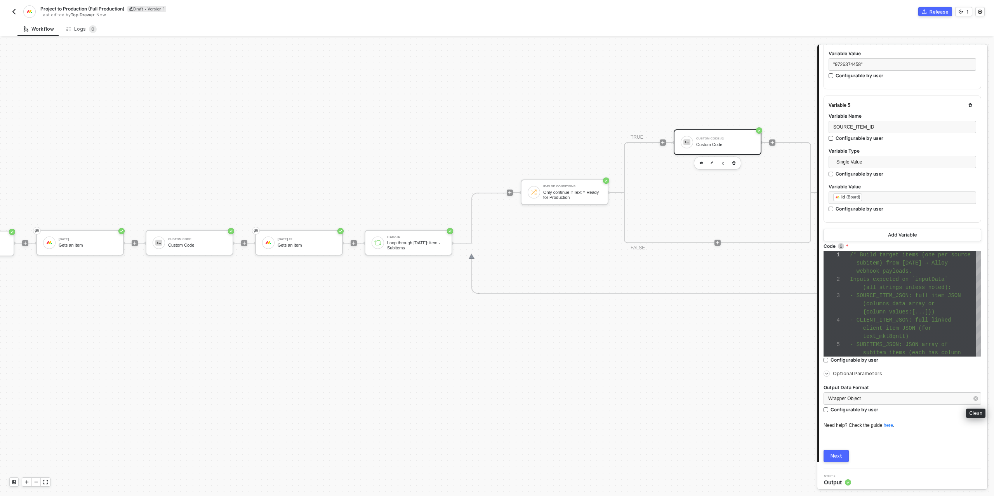
click at [975, 397] on icon "button" at bounding box center [976, 398] width 2 height 2
click at [900, 325] on span "client item JSON (for" at bounding box center [897, 328] width 68 height 6
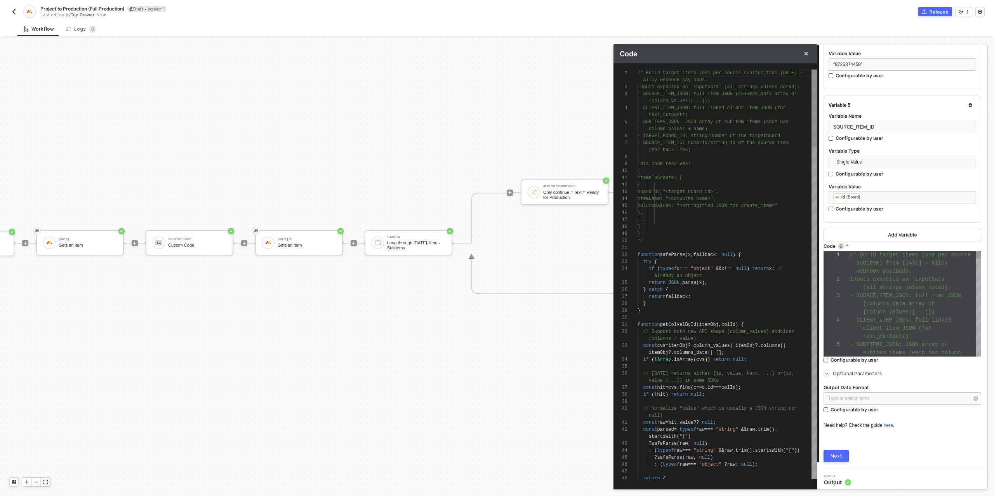
scroll to position [24, 0]
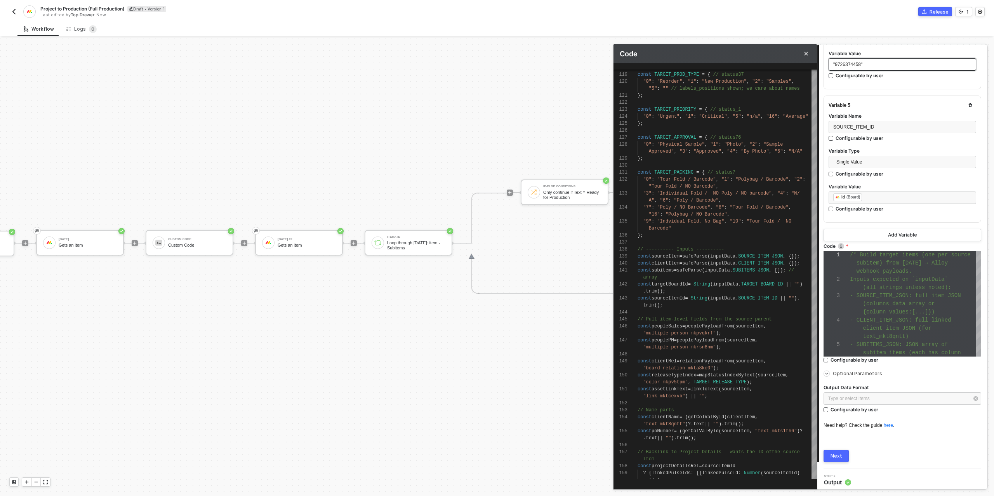
click at [874, 61] on div ""9726374458"" at bounding box center [902, 64] width 138 height 7
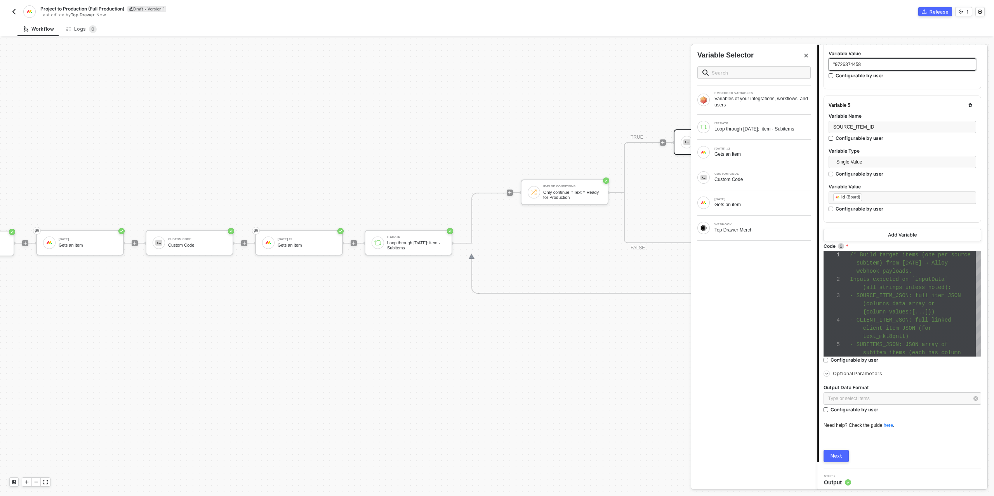
click at [835, 62] on span ""9726374458" at bounding box center [847, 64] width 28 height 5
click at [880, 195] on div "﻿ ﻿ Id (Board) ﻿" at bounding box center [902, 197] width 138 height 9
click at [863, 194] on div "Type or select items ﻿" at bounding box center [902, 197] width 138 height 7
click at [840, 450] on button "Next" at bounding box center [836, 456] width 25 height 12
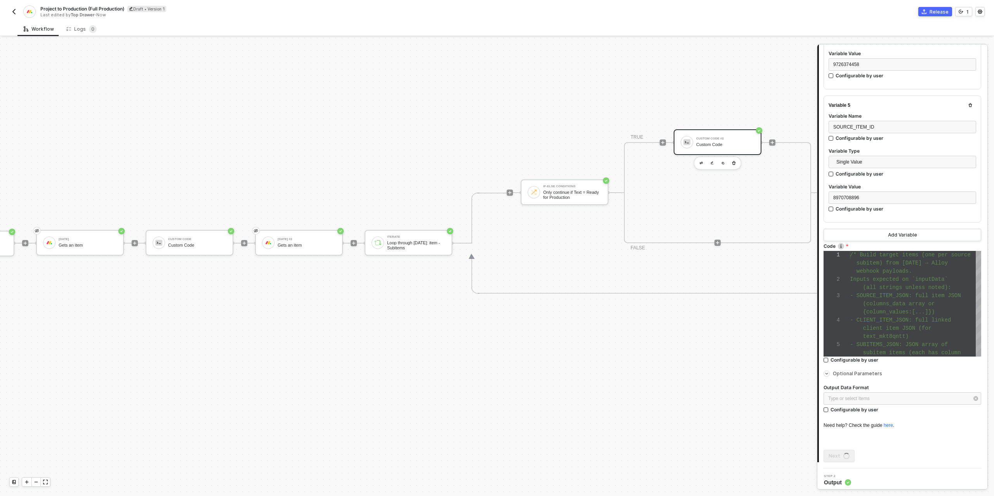
scroll to position [0, 0]
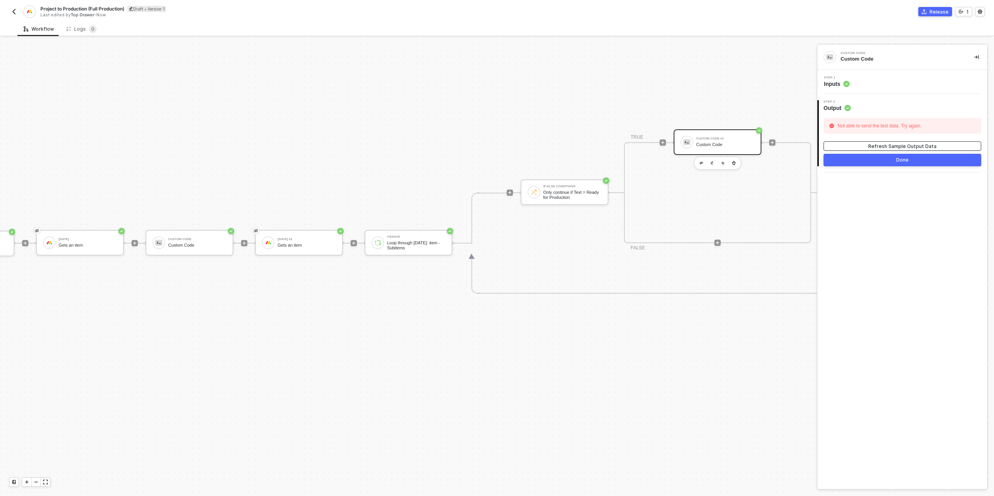
click at [882, 146] on div "Refresh Sample Output Data" at bounding box center [902, 146] width 68 height 7
click at [863, 80] on div "Step 1 Inputs" at bounding box center [903, 82] width 168 height 12
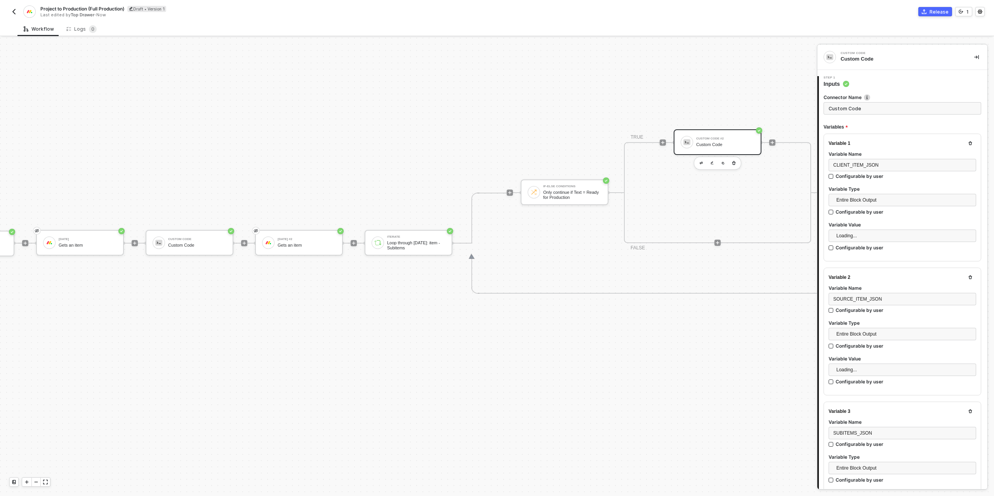
type textarea "/* Build target items (one per source subitem) from [DATE] → Alloy webhook payl…"
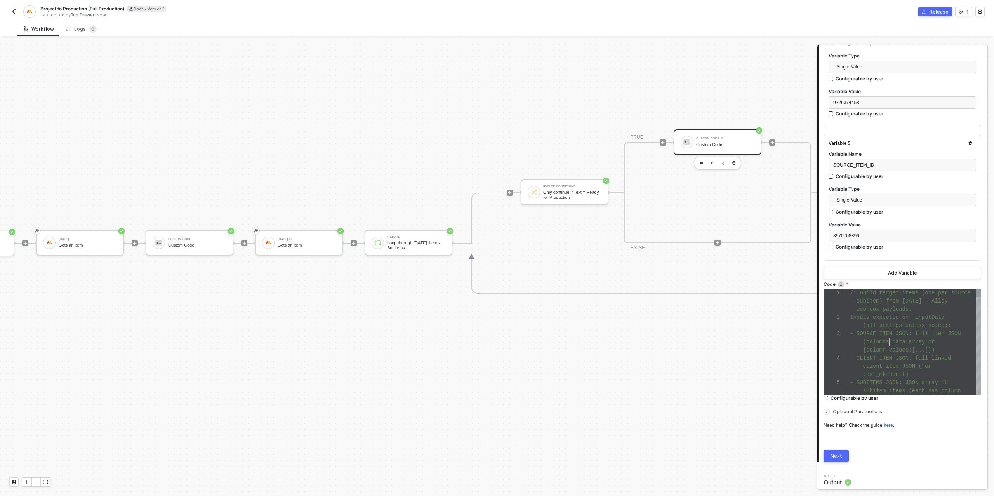
scroll to position [16, 39]
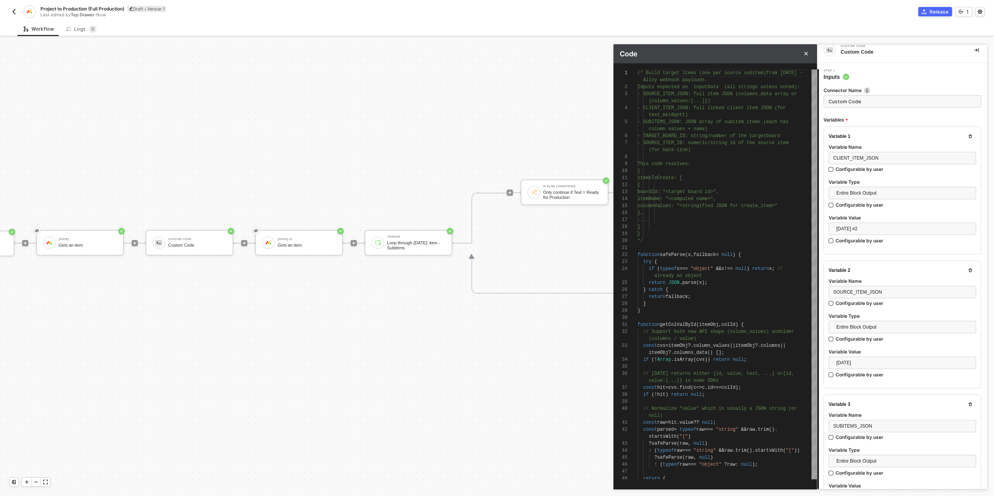
scroll to position [0, 0]
